Goal: Task Accomplishment & Management: Manage account settings

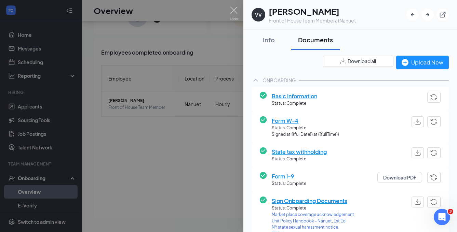
click at [198, 59] on div at bounding box center [228, 116] width 457 height 232
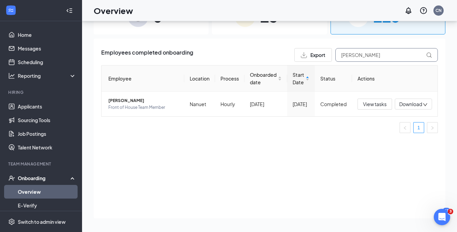
click at [363, 61] on input "[PERSON_NAME]" at bounding box center [386, 55] width 103 height 14
type input "[PERSON_NAME]"
drag, startPoint x: 343, startPoint y: 66, endPoint x: 149, endPoint y: 102, distance: 196.6
click at [149, 102] on span "[PERSON_NAME]" at bounding box center [143, 100] width 70 height 7
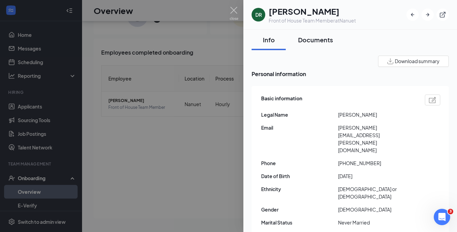
click at [323, 42] on div "Documents" at bounding box center [315, 40] width 35 height 9
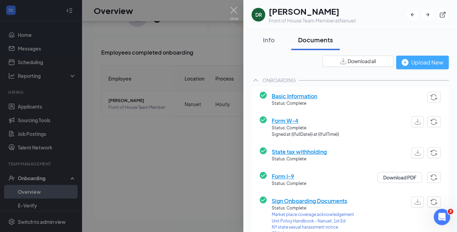
click at [406, 65] on div "Upload New" at bounding box center [423, 62] width 42 height 9
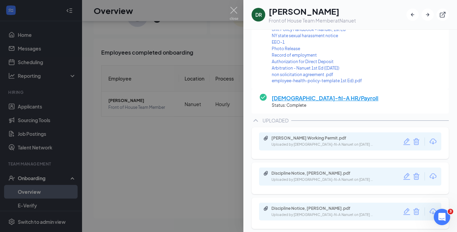
scroll to position [188, 0]
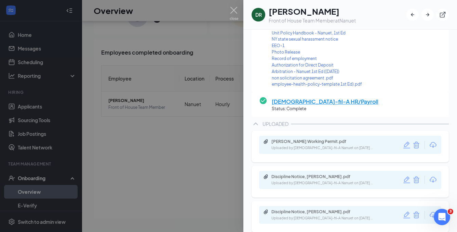
click at [190, 17] on div at bounding box center [228, 116] width 457 height 232
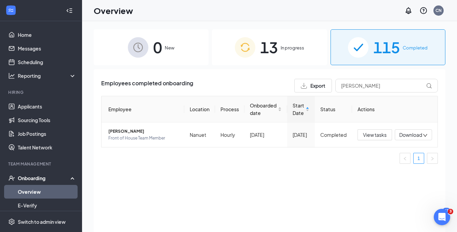
click at [51, 179] on div "Onboarding" at bounding box center [44, 178] width 53 height 7
click at [166, 134] on span "[PERSON_NAME]" at bounding box center [143, 131] width 70 height 7
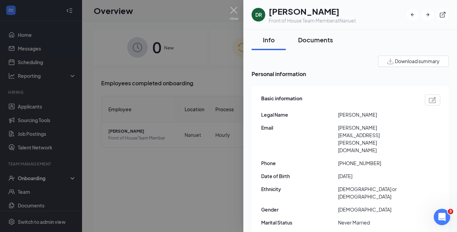
click at [331, 41] on div "Documents" at bounding box center [315, 40] width 35 height 9
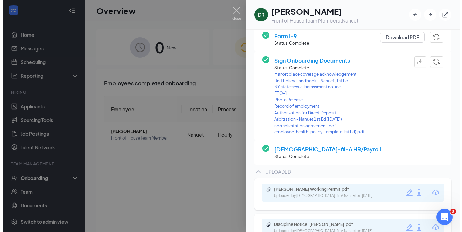
scroll to position [142, 0]
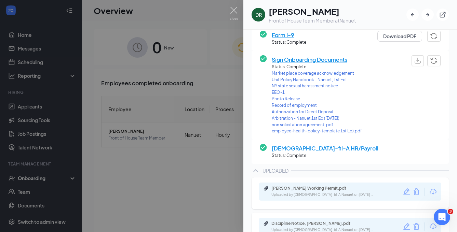
click at [336, 59] on span "Sign Onboarding Documents" at bounding box center [317, 59] width 90 height 9
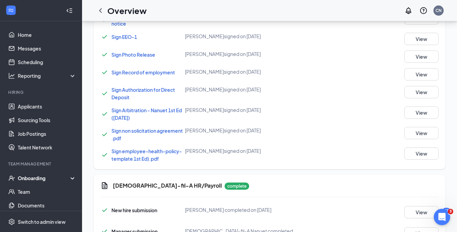
scroll to position [421, 0]
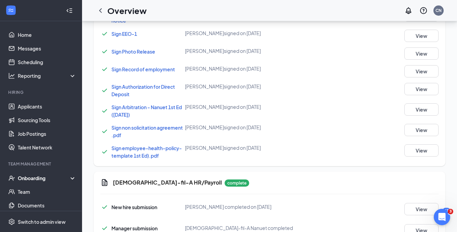
click at [160, 149] on span "Sign employee-health-policy-template 1st Ed).pdf" at bounding box center [146, 152] width 70 height 14
click at [257, 174] on div "[DEMOGRAPHIC_DATA]-fil-A HR/Payroll complete New hire submission [PERSON_NAME] …" at bounding box center [270, 221] width 352 height 98
click at [411, 150] on button "View" at bounding box center [421, 151] width 34 height 12
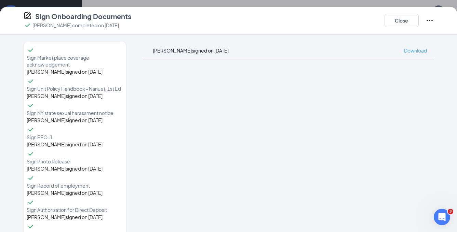
click at [410, 51] on span "Download" at bounding box center [415, 51] width 23 height 6
